Goal: Transaction & Acquisition: Purchase product/service

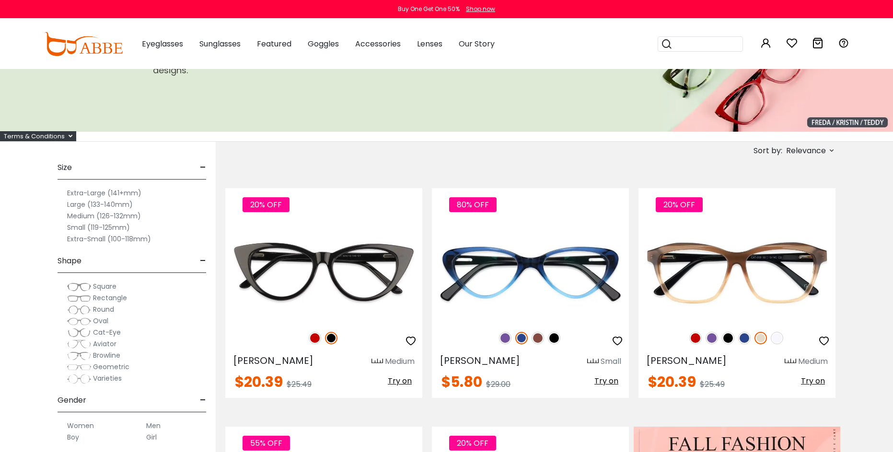
scroll to position [103, 0]
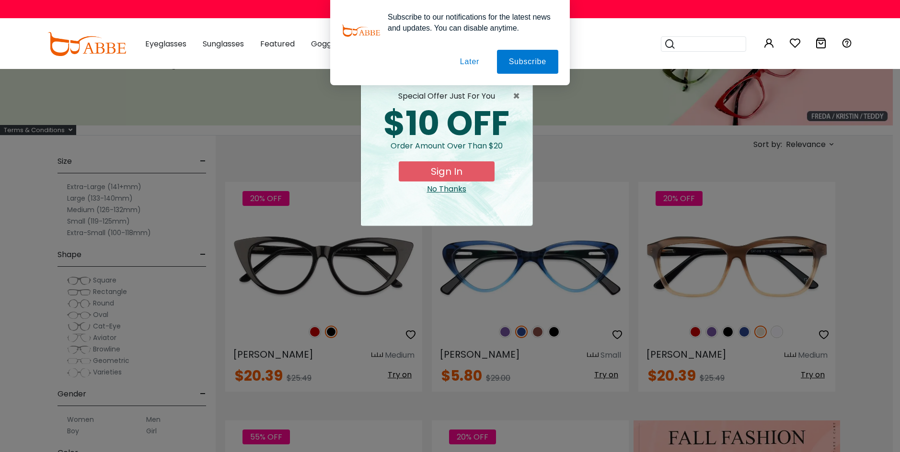
click at [100, 186] on div "× special offer just for you $10 OFF Order amount over than $20 Sign In No Than…" at bounding box center [450, 226] width 900 height 452
click at [138, 185] on div "× special offer just for you $10 OFF Order amount over than $20 Sign In No Than…" at bounding box center [450, 226] width 900 height 452
click at [469, 65] on button "Later" at bounding box center [469, 62] width 43 height 24
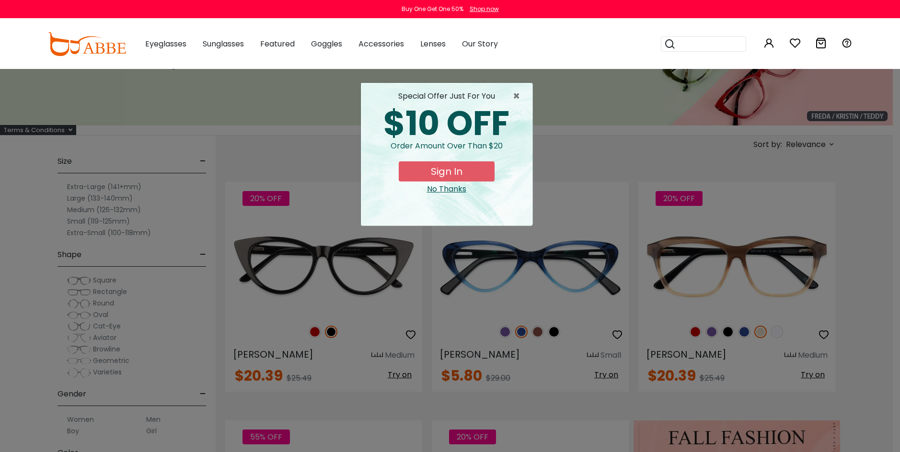
click at [430, 189] on div "No Thanks" at bounding box center [446, 189] width 156 height 11
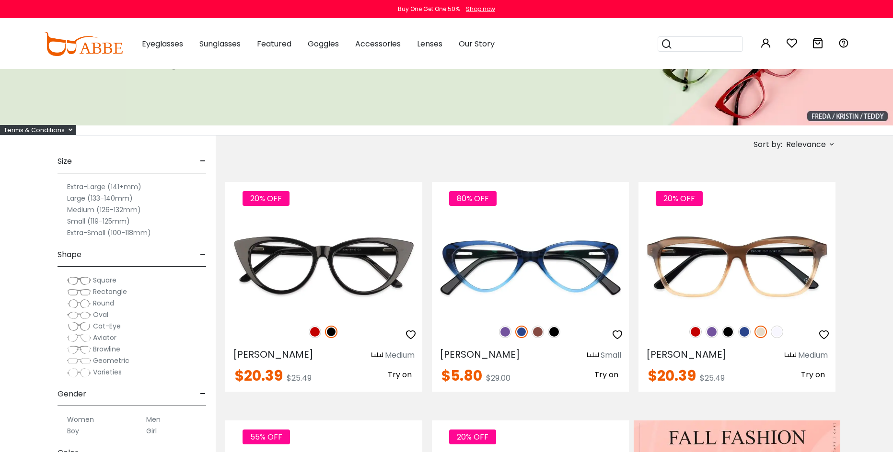
click at [93, 201] on label "Large (133-140mm)" at bounding box center [100, 198] width 66 height 11
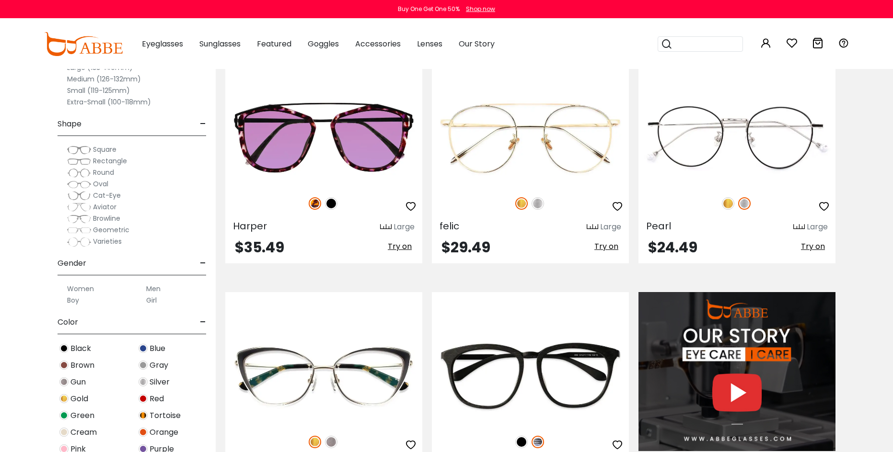
scroll to position [745, 0]
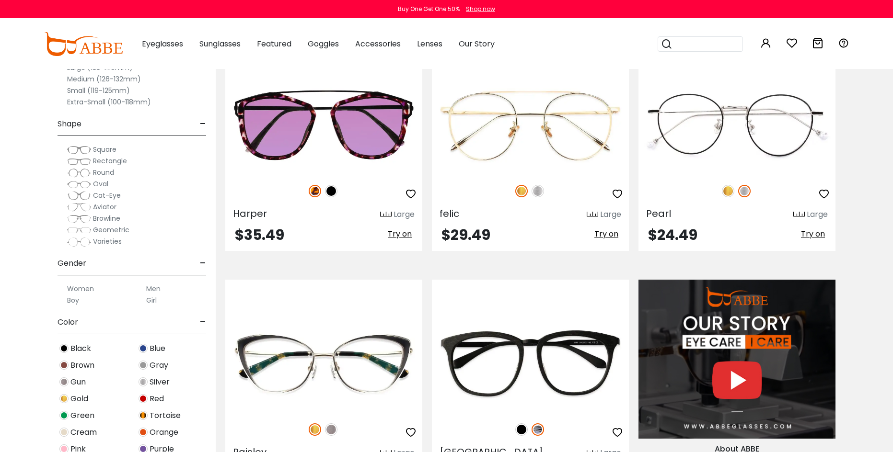
click at [150, 288] on label "Men" at bounding box center [153, 288] width 14 height 11
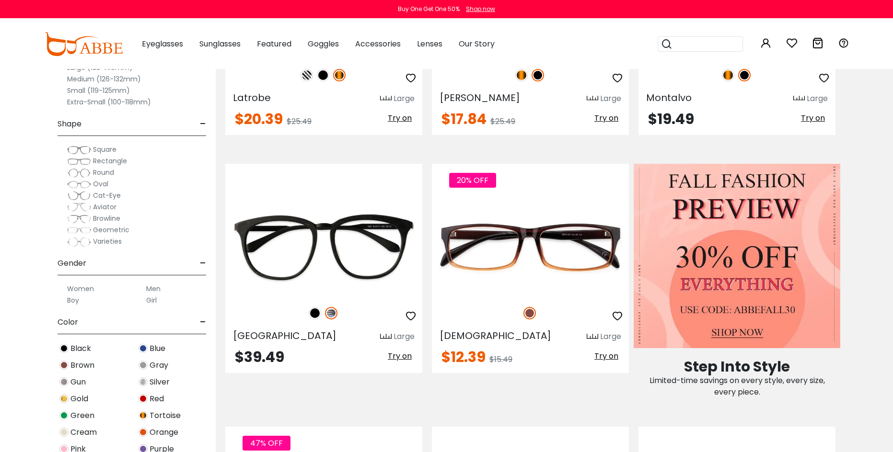
scroll to position [368, 0]
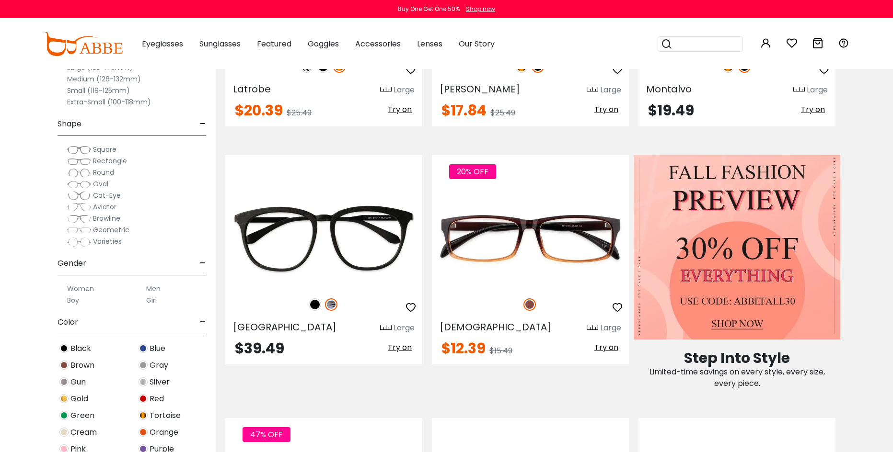
click at [81, 172] on img at bounding box center [79, 173] width 24 height 10
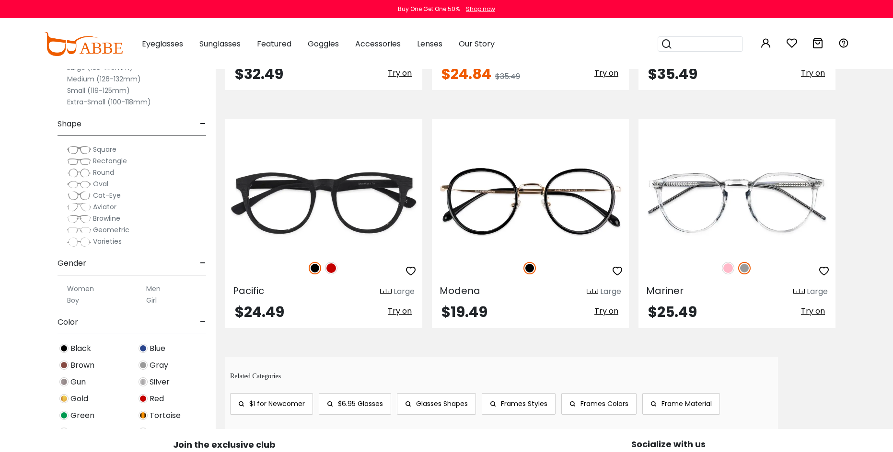
scroll to position [393, 0]
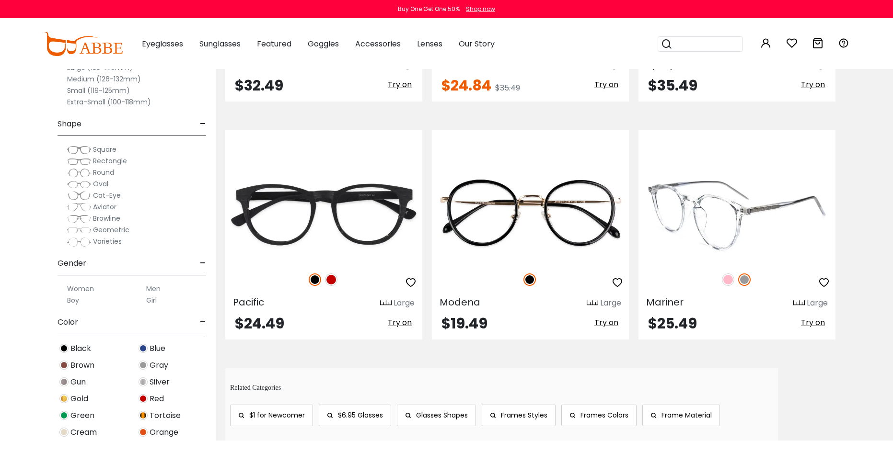
click at [741, 278] on img at bounding box center [744, 280] width 12 height 12
click at [726, 231] on img at bounding box center [736, 214] width 197 height 99
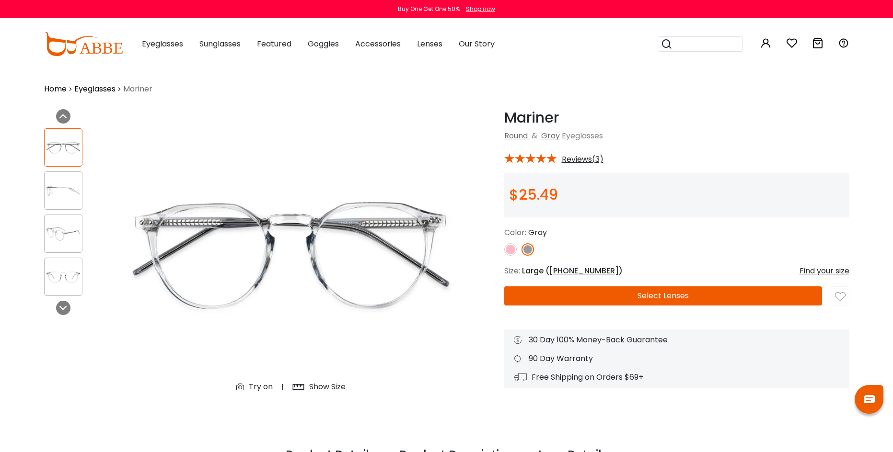
click at [56, 184] on img at bounding box center [63, 191] width 37 height 19
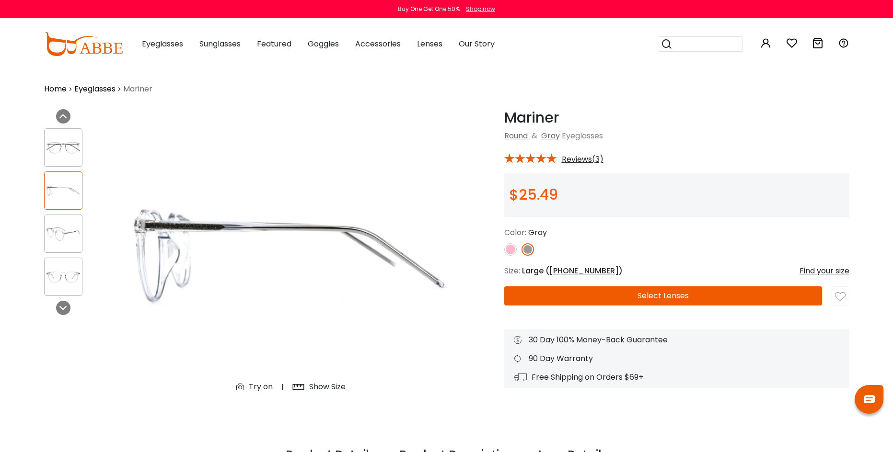
click at [58, 234] on img at bounding box center [63, 234] width 37 height 19
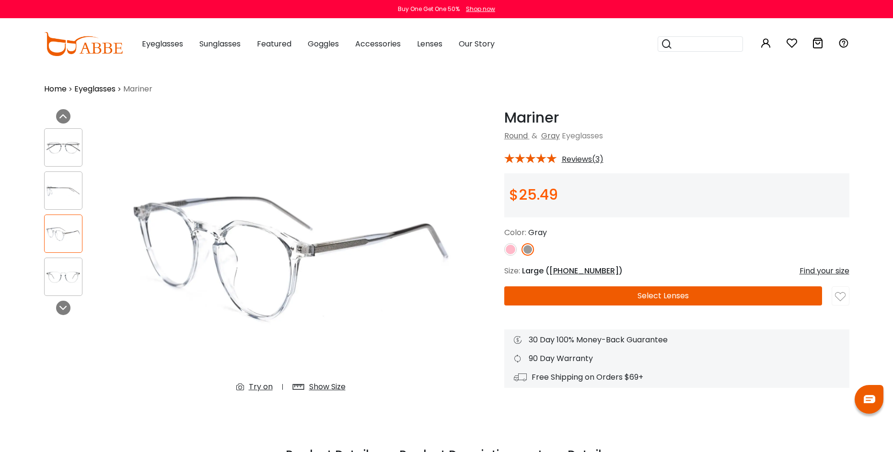
click at [69, 278] on img at bounding box center [63, 277] width 37 height 19
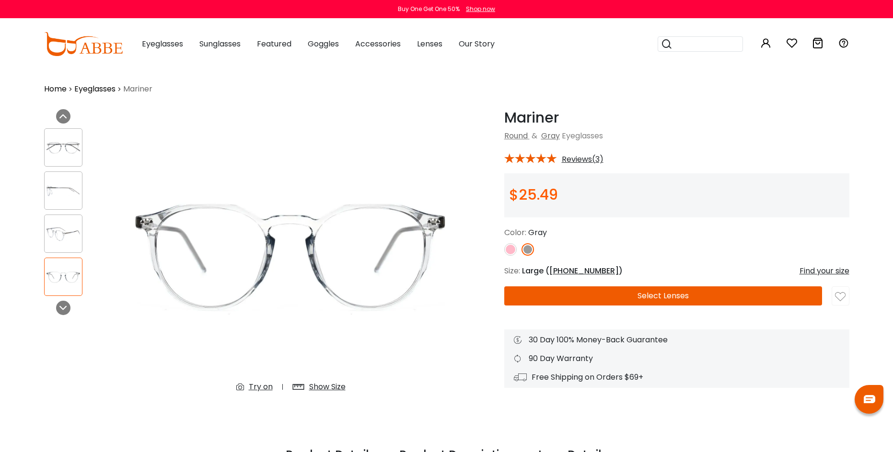
click at [65, 184] on img at bounding box center [63, 191] width 37 height 19
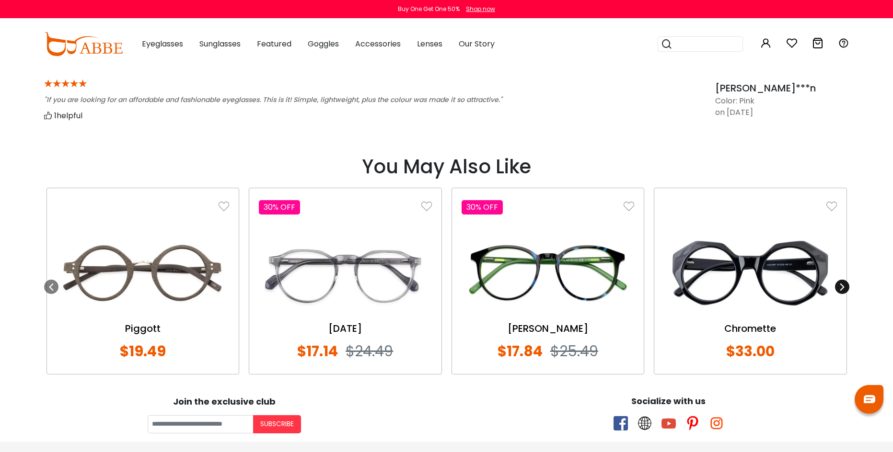
scroll to position [930, 0]
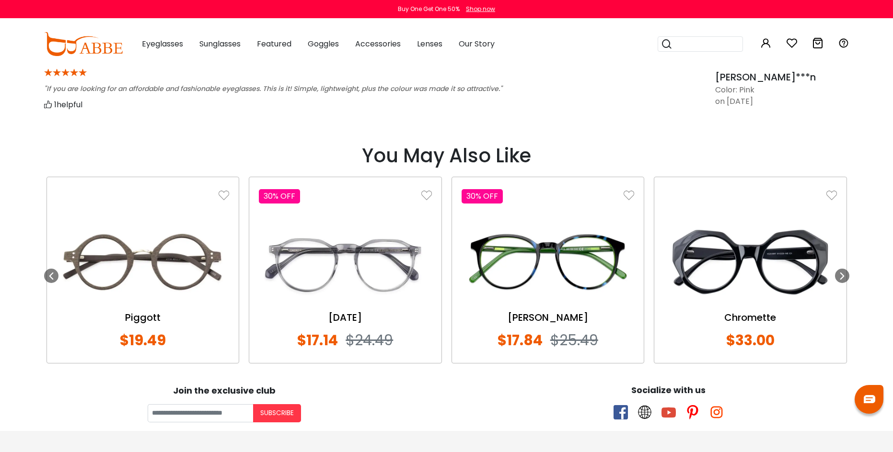
click at [362, 268] on img at bounding box center [345, 262] width 173 height 86
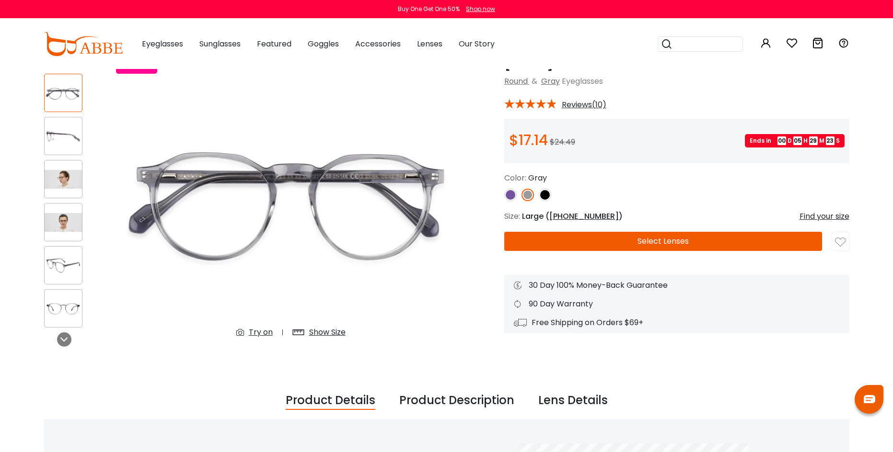
scroll to position [36, 0]
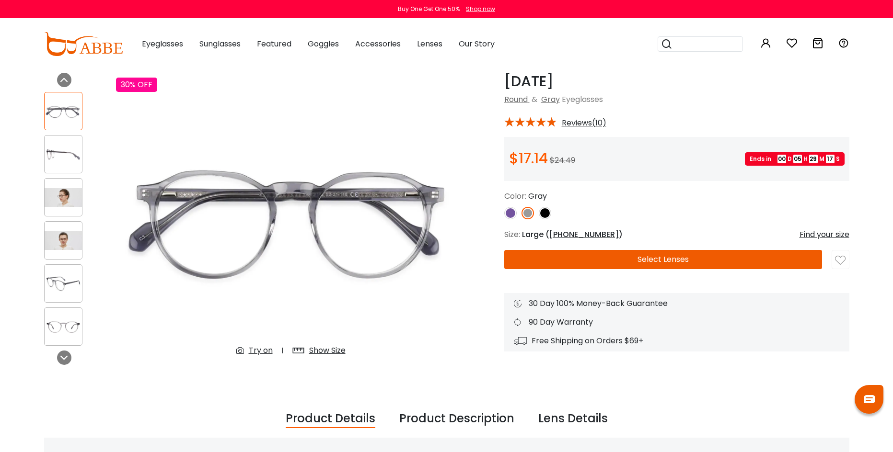
click at [67, 147] on img at bounding box center [63, 154] width 37 height 19
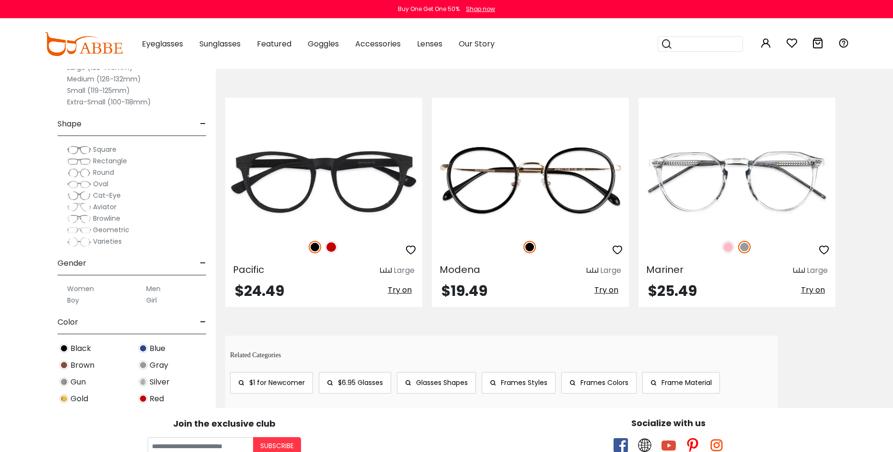
scroll to position [393, 0]
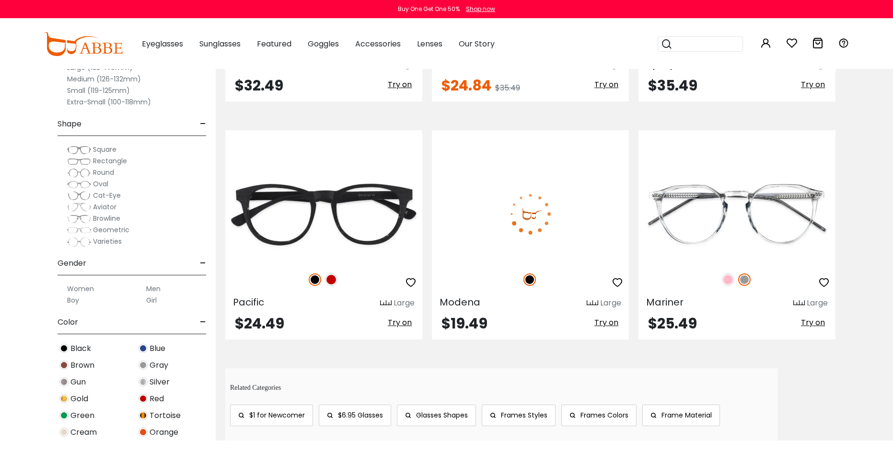
click at [531, 282] on img at bounding box center [529, 280] width 12 height 12
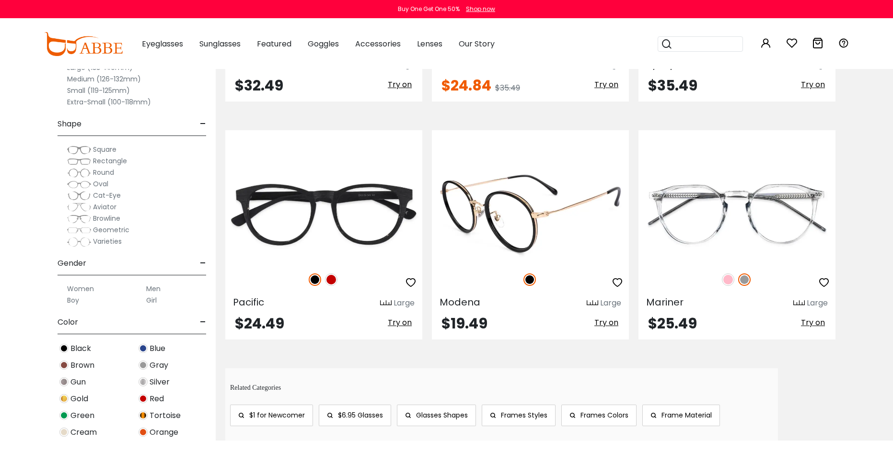
click at [607, 325] on span "Try on" at bounding box center [606, 322] width 24 height 11
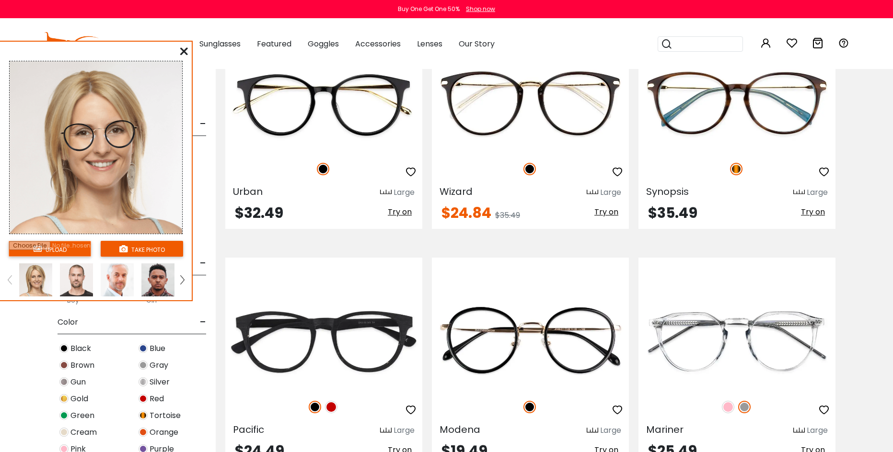
scroll to position [265, 0]
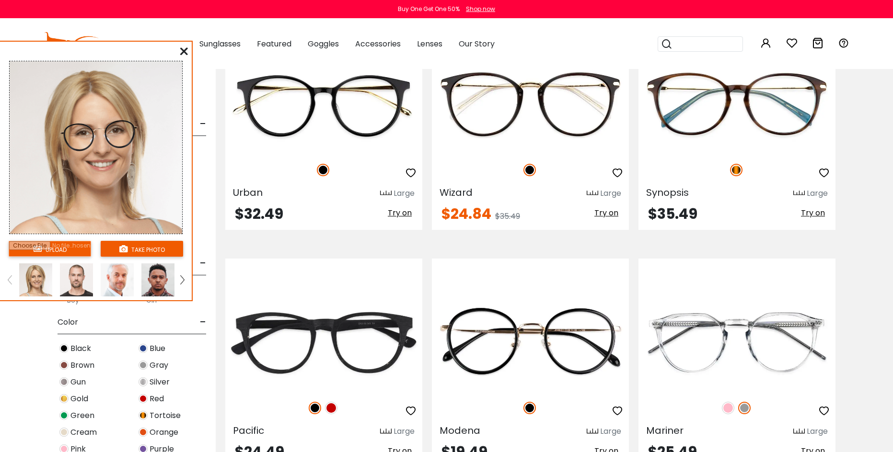
click at [82, 285] on img at bounding box center [76, 280] width 33 height 33
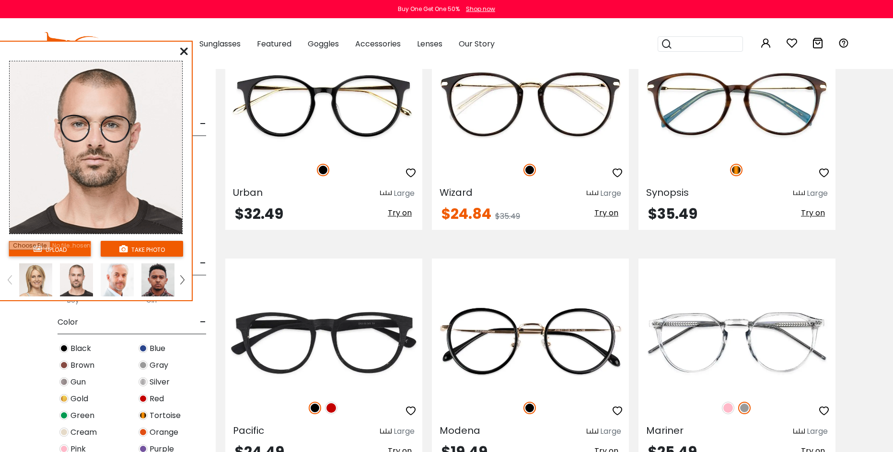
click at [110, 285] on img at bounding box center [117, 280] width 33 height 33
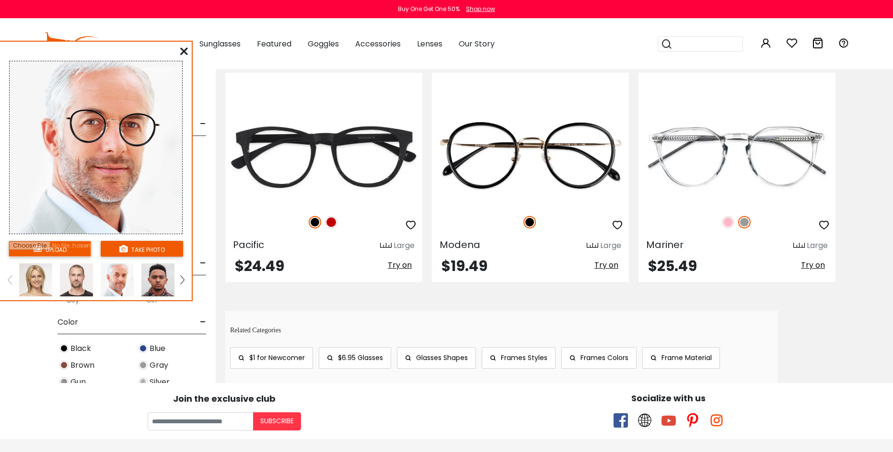
scroll to position [449, 0]
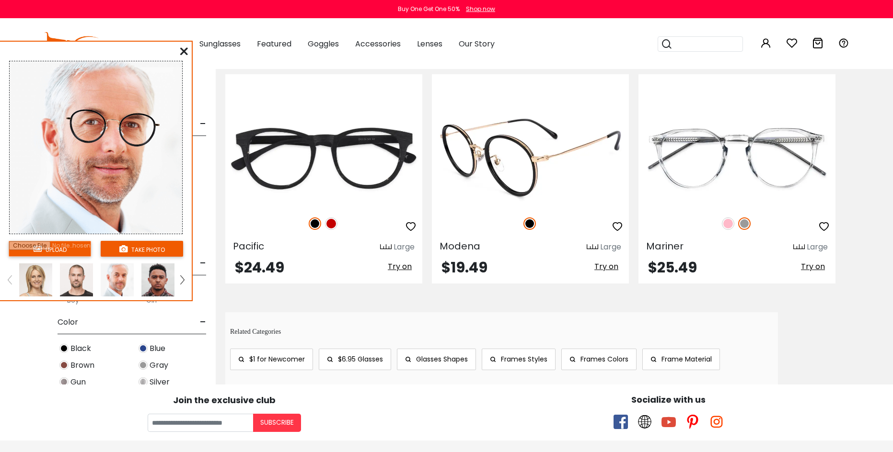
click at [541, 160] on img at bounding box center [530, 158] width 197 height 99
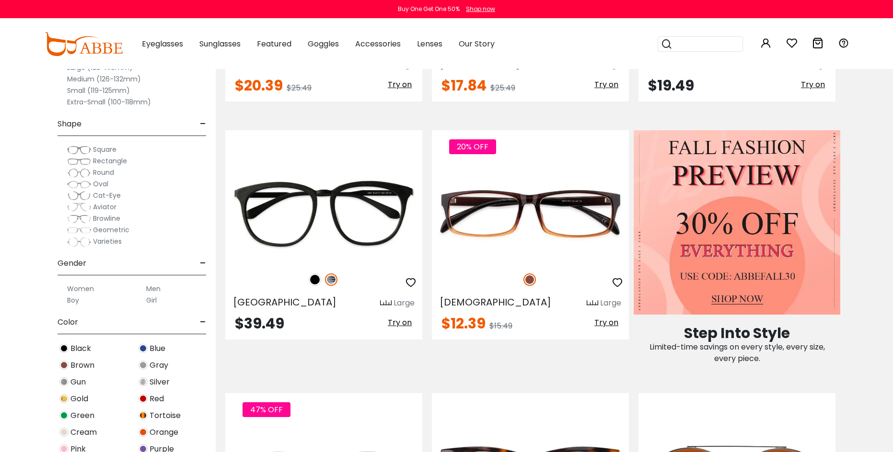
scroll to position [368, 0]
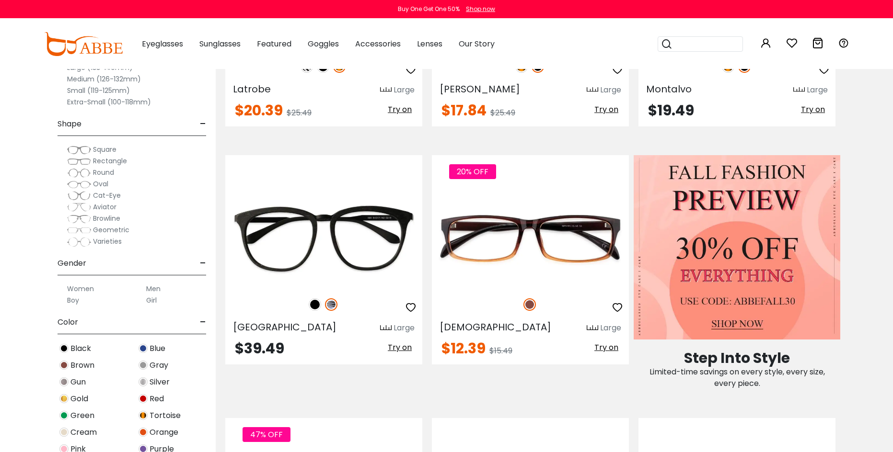
drag, startPoint x: 0, startPoint y: 0, endPoint x: 190, endPoint y: 101, distance: 214.8
click at [190, 101] on div "Extra-Small (100-118mm)" at bounding box center [131, 101] width 149 height 11
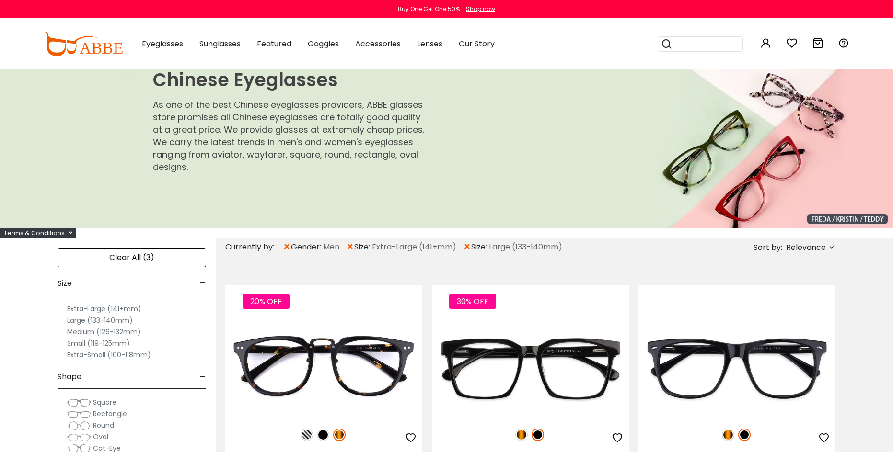
click at [465, 246] on span "×" at bounding box center [467, 247] width 8 height 17
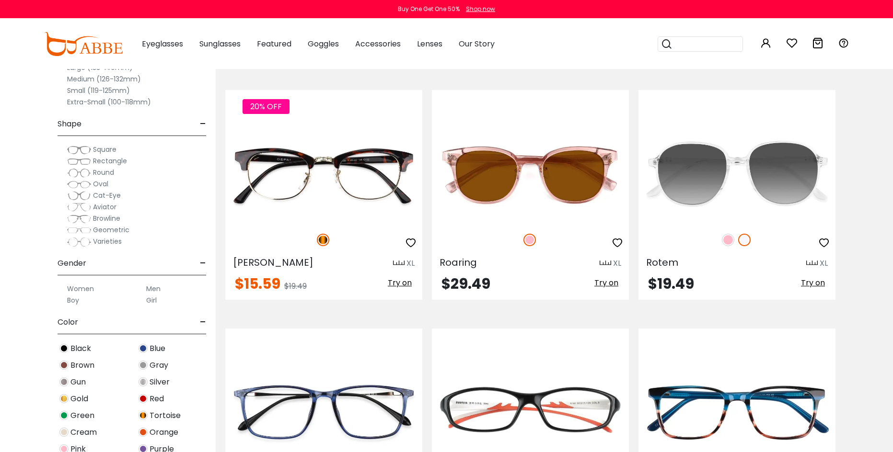
scroll to position [194, 0]
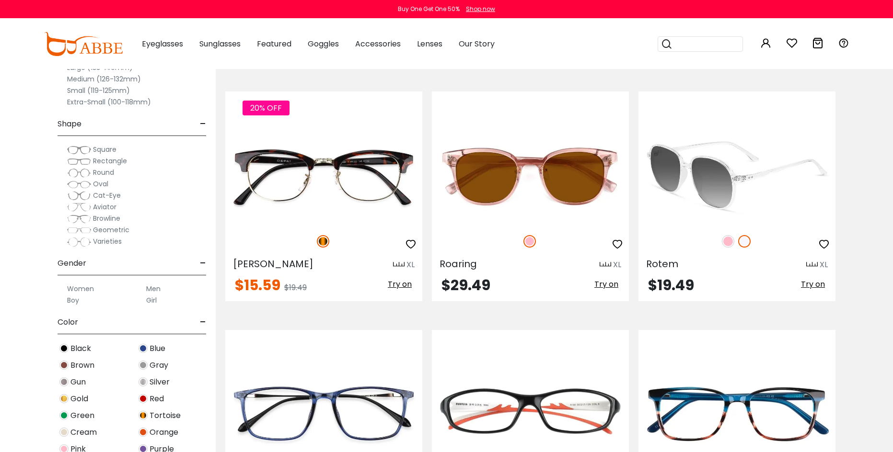
click at [744, 205] on img at bounding box center [736, 175] width 197 height 99
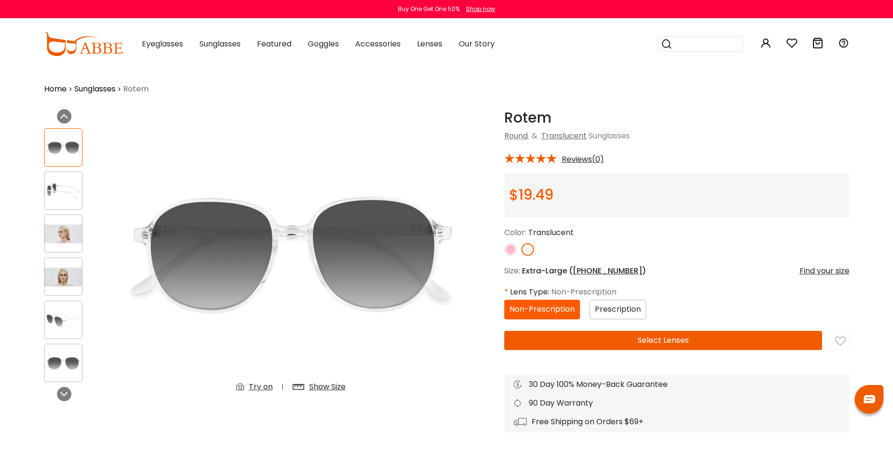
click at [323, 391] on div "Show Size" at bounding box center [327, 386] width 36 height 11
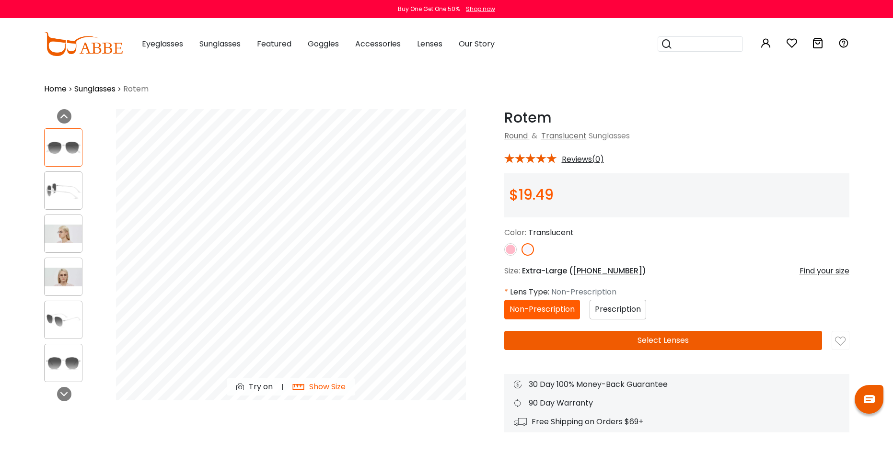
click at [46, 191] on img at bounding box center [63, 191] width 37 height 19
